Goal: Task Accomplishment & Management: Manage account settings

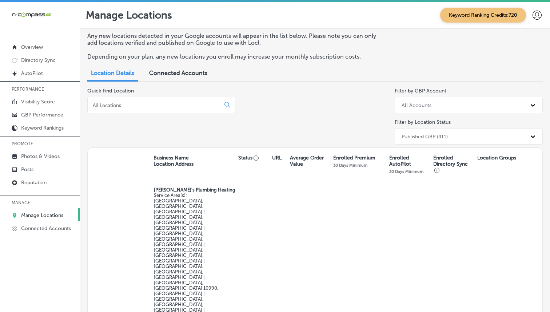
click at [177, 105] on input at bounding box center [155, 105] width 127 height 7
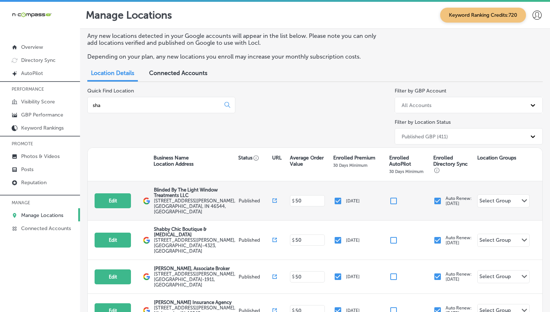
type input "shan"
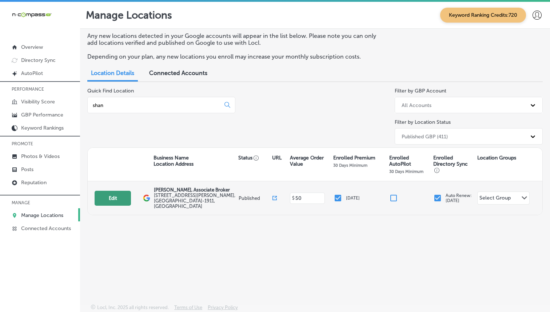
click at [112, 202] on button "Edit" at bounding box center [113, 198] width 36 height 15
select select "US"
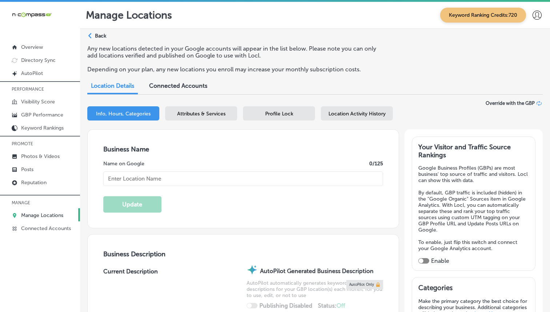
type input "[PERSON_NAME], Associate Broker"
type input "[STREET_ADDRESS][PERSON_NAME]"
type input "St Clair Shores"
type input "48081-1911"
type input "US"
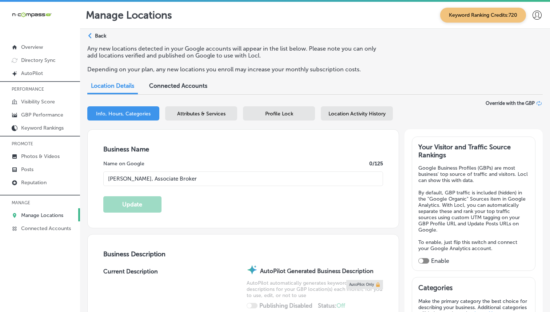
type input "[URL][DOMAIN_NAME][PERSON_NAME]"
checkbox input "true"
type textarea "[PERSON_NAME], Associate Broker, is a trusted real estate agent in [GEOGRAPHIC_…"
type input "[PHONE_NUMBER]"
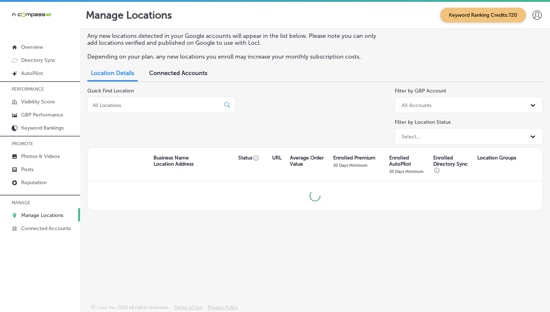
scroll to position [2, 0]
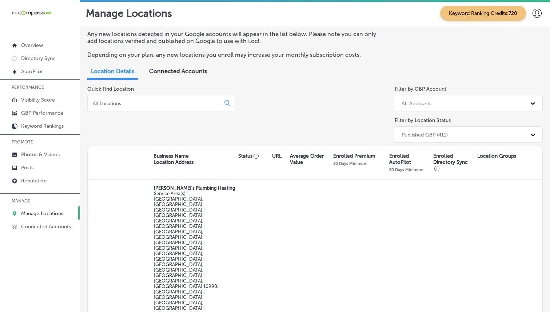
click at [150, 104] on input at bounding box center [155, 103] width 127 height 7
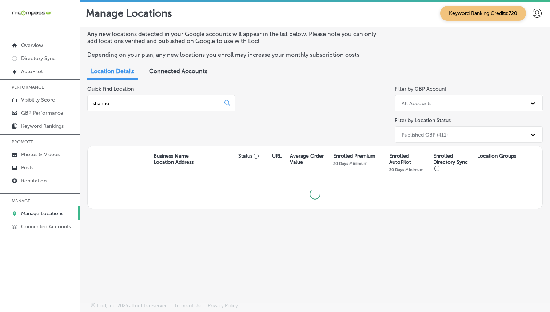
type input "[PERSON_NAME]"
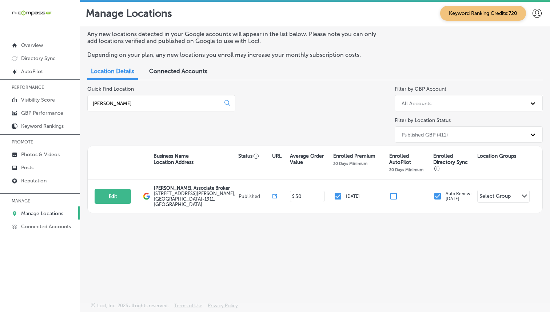
click at [115, 194] on button "Edit" at bounding box center [113, 196] width 36 height 15
select select "US"
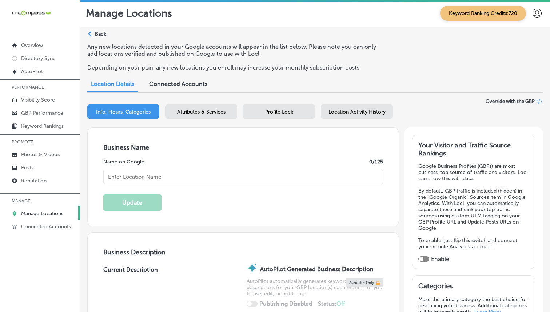
type input "[PERSON_NAME], Associate Broker"
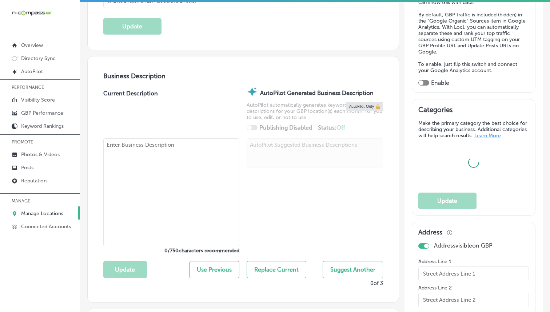
type input "[STREET_ADDRESS][PERSON_NAME]"
type input "St Clair Shores"
type input "48081-1911"
type input "US"
type input "[URL][DOMAIN_NAME][PERSON_NAME]"
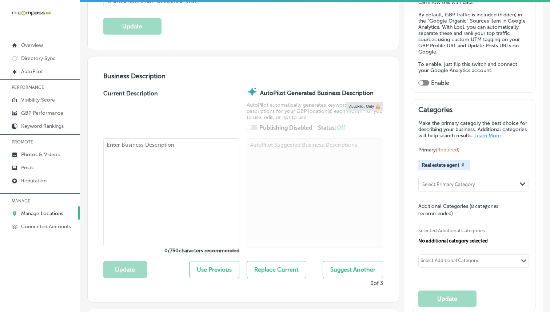
checkbox input "true"
type textarea "[PERSON_NAME], Associate Broker, is a trusted real estate agent in [GEOGRAPHIC_…"
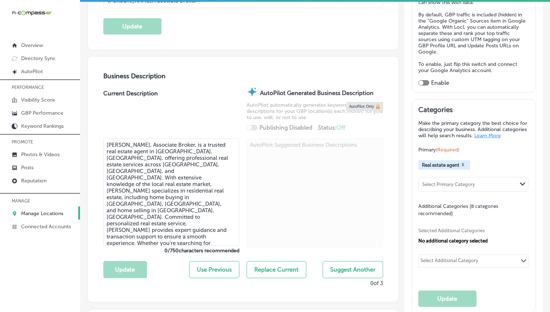
type input "[PHONE_NUMBER]"
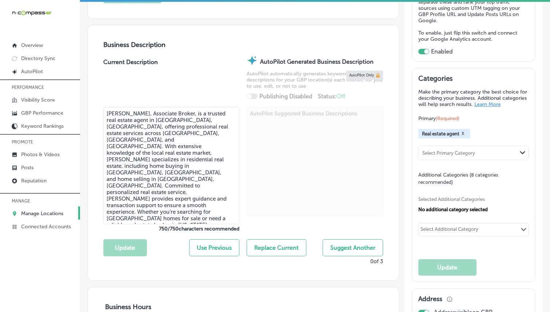
scroll to position [223, 0]
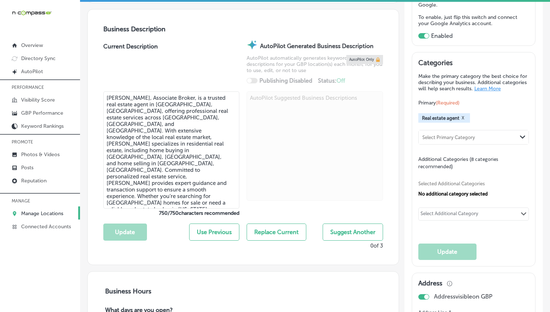
click at [432, 209] on div "Select Additional Category" at bounding box center [450, 214] width 62 height 10
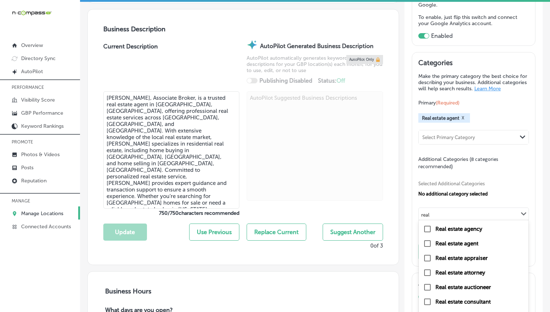
click at [469, 241] on label "Real estate agent" at bounding box center [456, 243] width 43 height 7
type input "real"
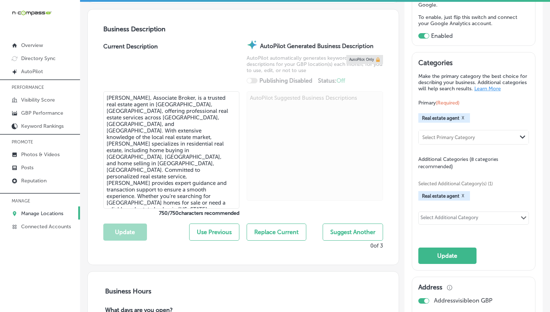
click at [466, 215] on div "Select Additional Category" at bounding box center [449, 219] width 58 height 8
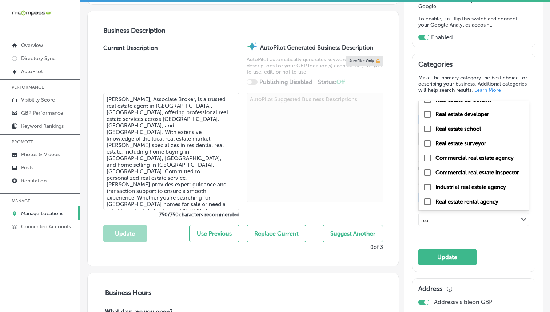
scroll to position [0, 0]
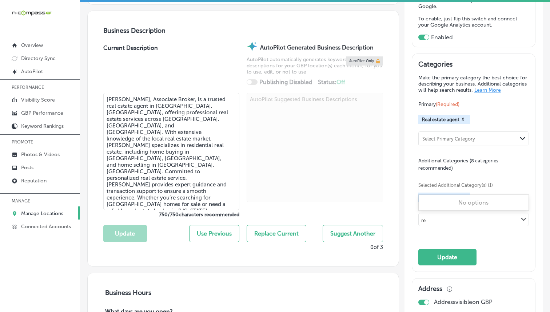
type input "r"
type input "broker"
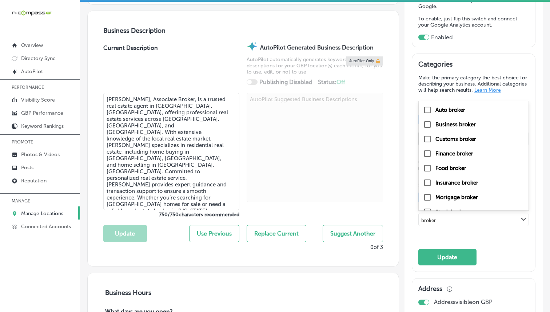
click at [459, 215] on div "broker broker Path Created with Sketch." at bounding box center [474, 219] width 110 height 12
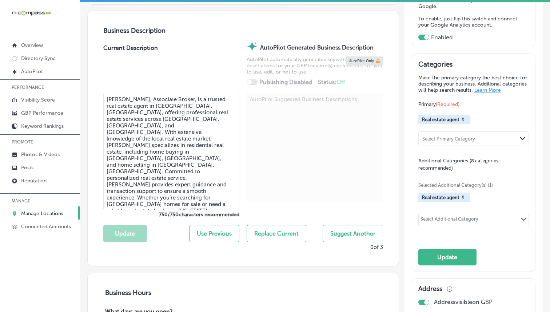
click at [459, 216] on div "Select Additional Category" at bounding box center [449, 220] width 58 height 8
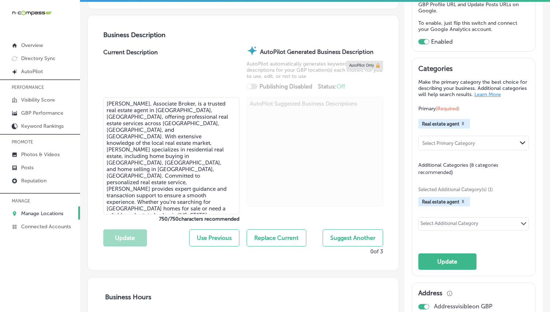
scroll to position [220, 0]
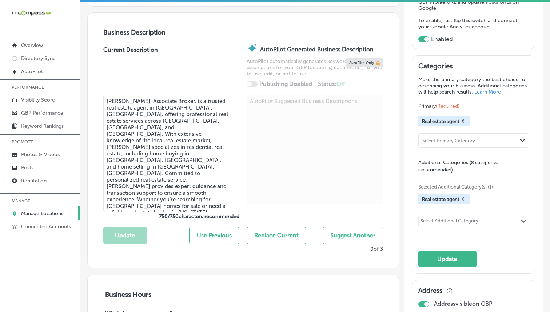
click at [463, 219] on div "Select Additional Category" at bounding box center [449, 222] width 58 height 8
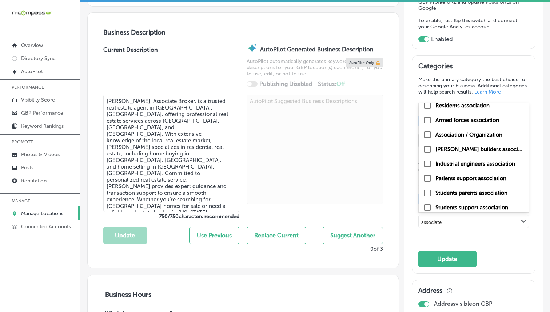
scroll to position [0, 0]
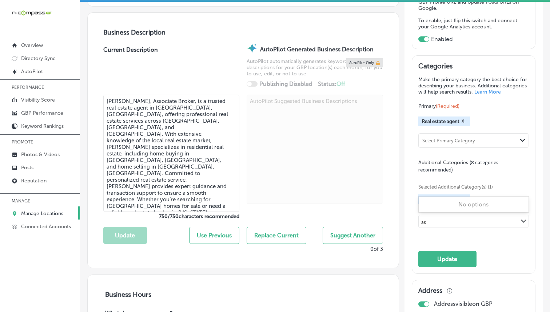
type input "a"
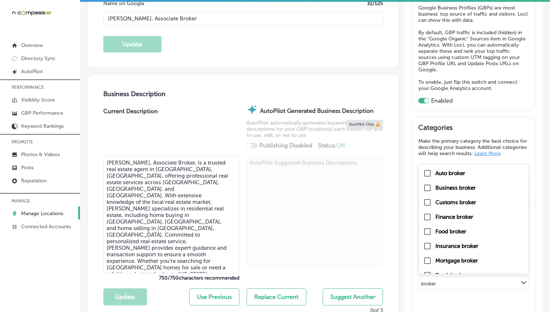
scroll to position [157, 0]
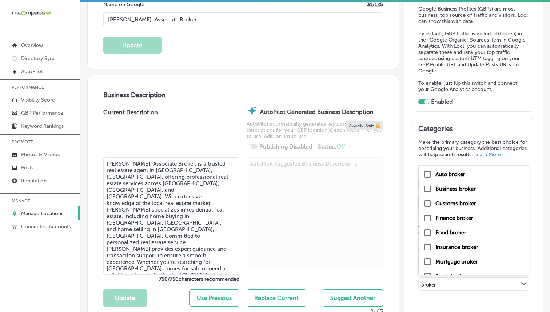
type input "broker"
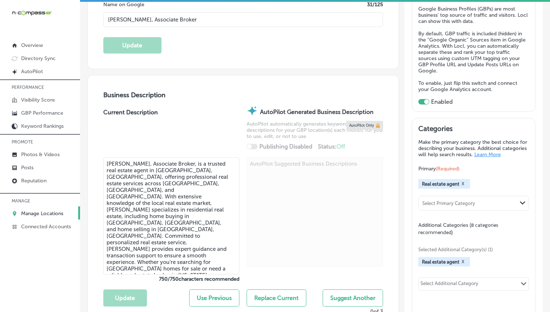
scroll to position [157, 0]
click at [444, 270] on div "Selected Additional Category(s) (1) Real estate agent X option Real estate agen…" at bounding box center [473, 268] width 111 height 64
click at [441, 279] on div "Select Additional Category" at bounding box center [450, 284] width 62 height 10
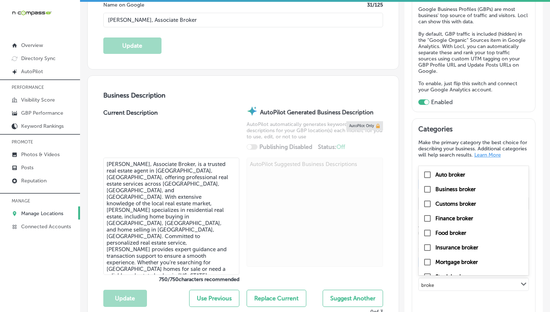
type input "broker"
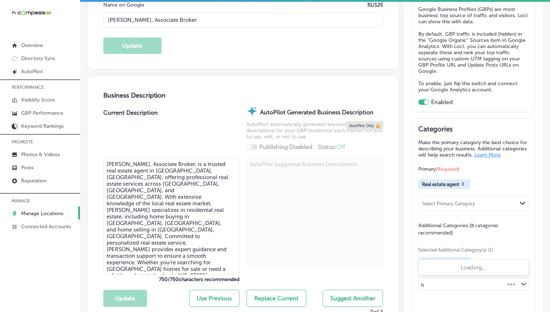
scroll to position [0, 0]
type input "home"
type input "s"
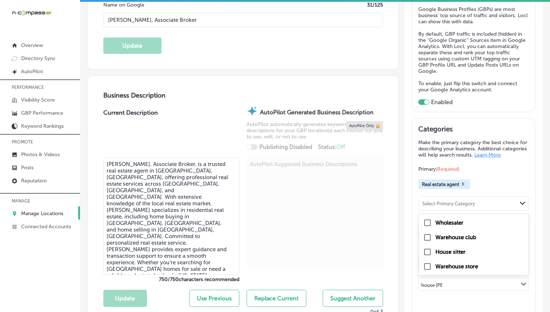
type input "house sale"
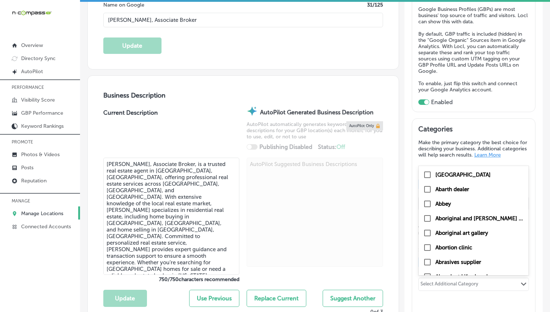
click at [478, 139] on p "Make the primary category the best choice for describing your business. Additio…" at bounding box center [473, 148] width 111 height 19
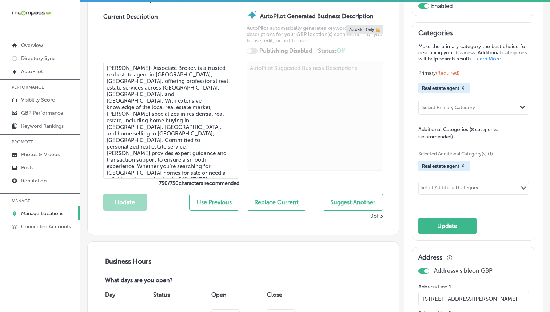
scroll to position [242, 0]
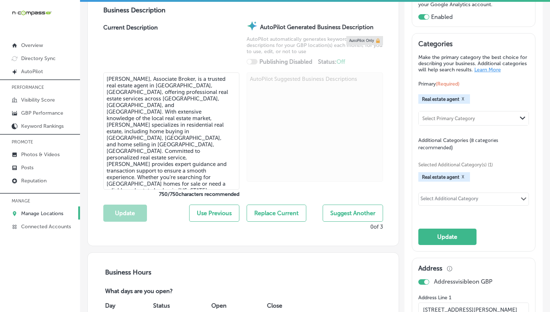
click at [444, 189] on div "Selected Additional Category(s) (1) Real estate agent X Select Additional Categ…" at bounding box center [473, 183] width 111 height 64
click at [444, 197] on div "Select Additional Category" at bounding box center [449, 200] width 58 height 8
type input "resident"
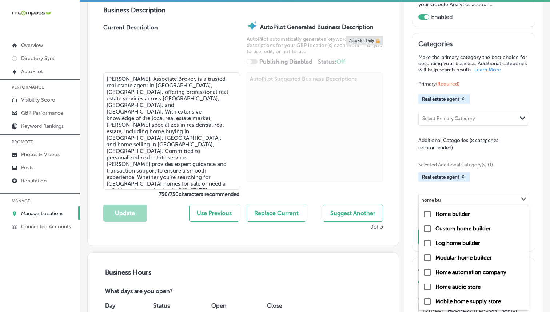
type input "home buy"
